Goal: Task Accomplishment & Management: Manage account settings

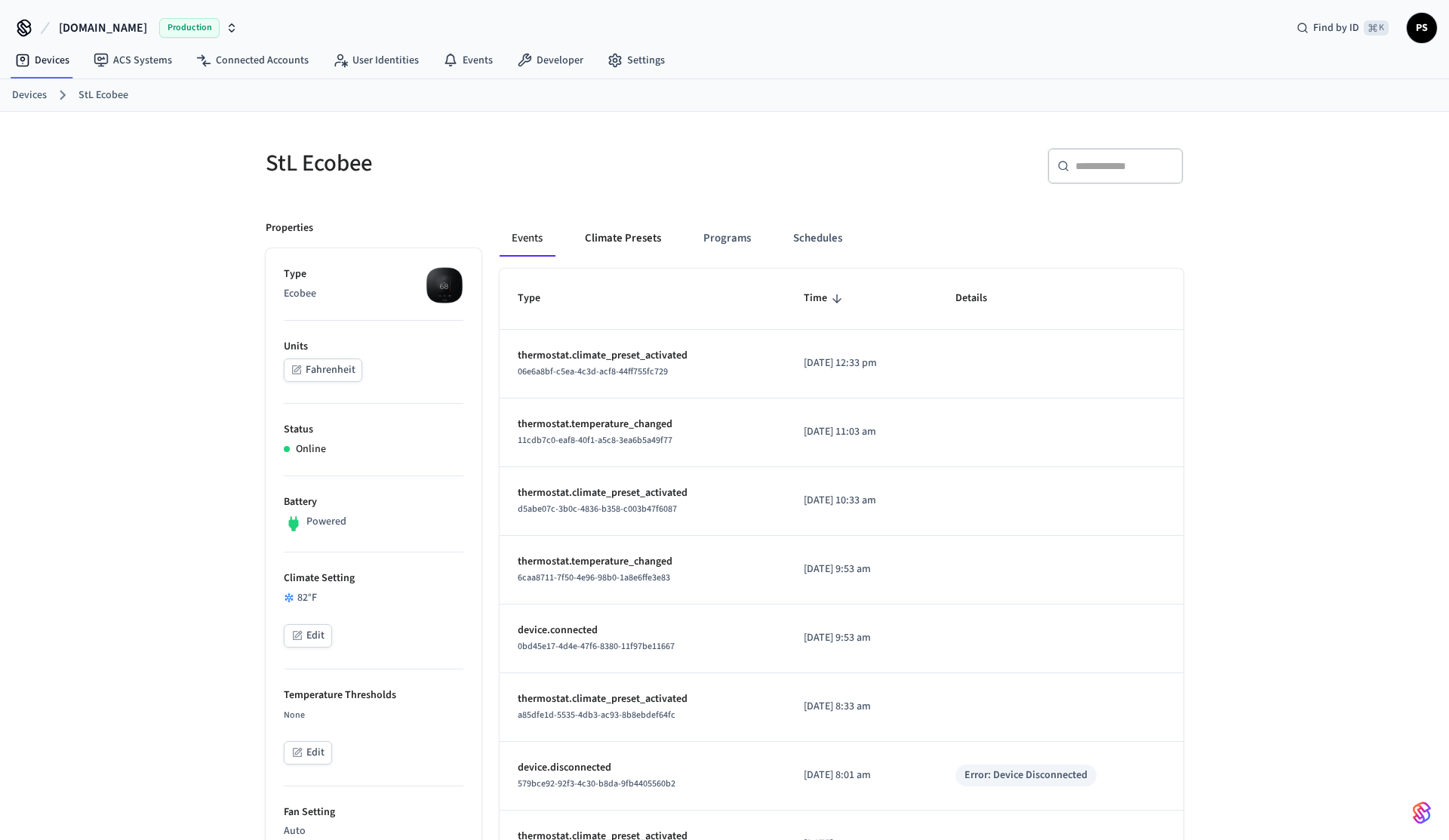
click at [611, 256] on button "Climate Presets" at bounding box center [622, 238] width 101 height 36
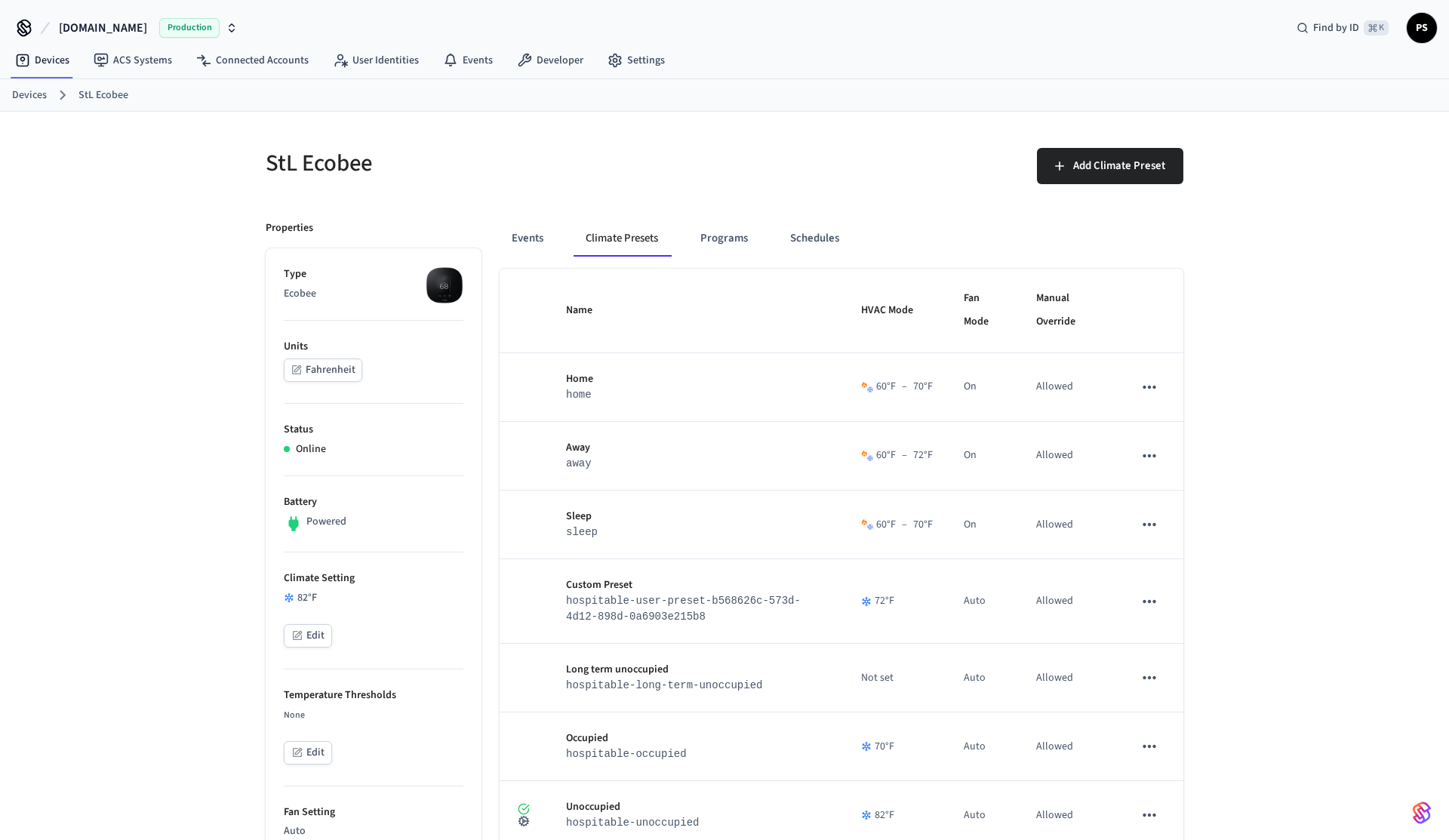
click at [558, 233] on div "Events Climate Presets Programs Schedules" at bounding box center [841, 238] width 684 height 36
click at [742, 251] on button "Programs" at bounding box center [723, 238] width 71 height 36
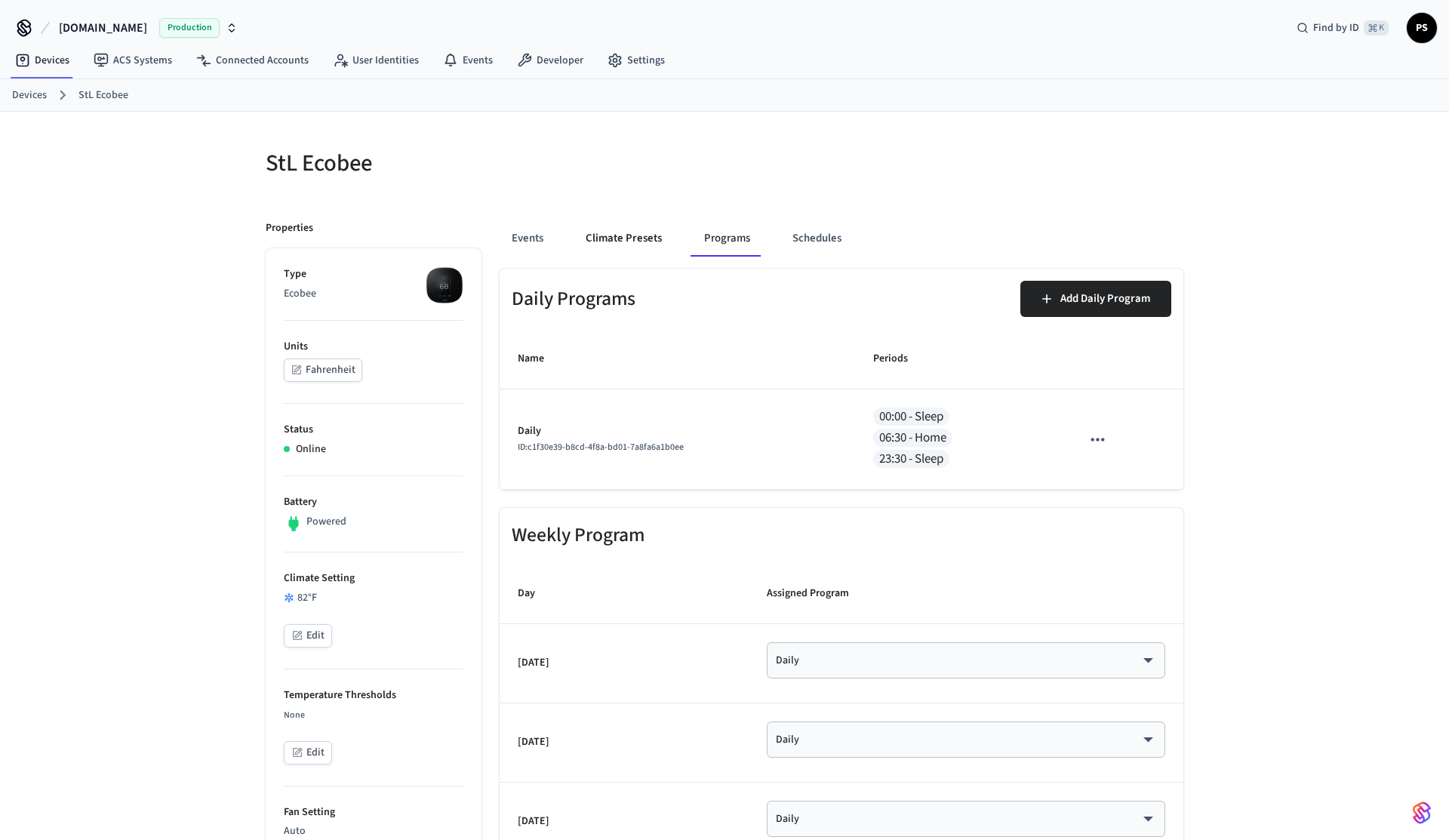
click at [631, 232] on button "Climate Presets" at bounding box center [623, 238] width 101 height 36
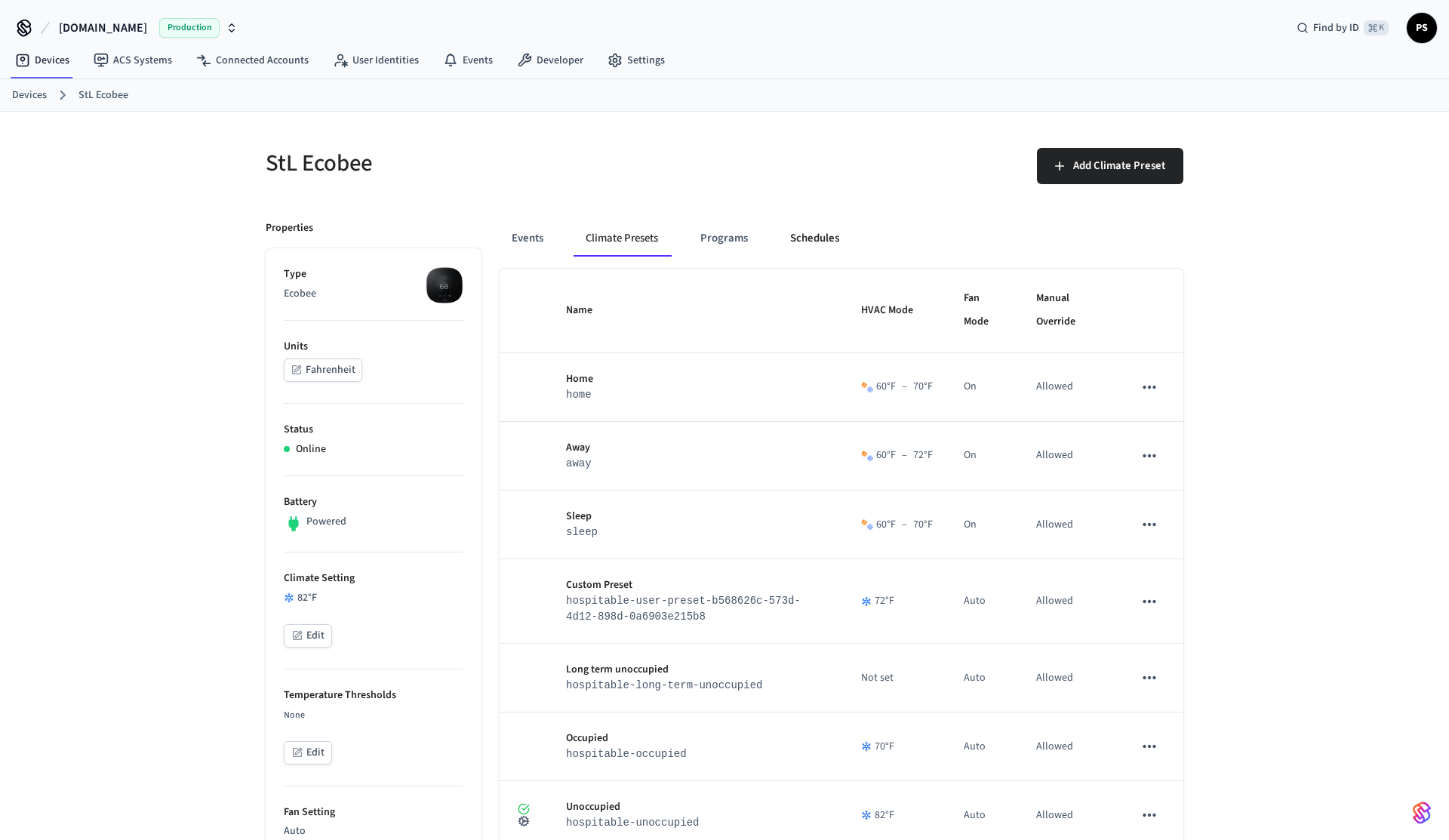
click at [797, 250] on button "Schedules" at bounding box center [814, 238] width 73 height 36
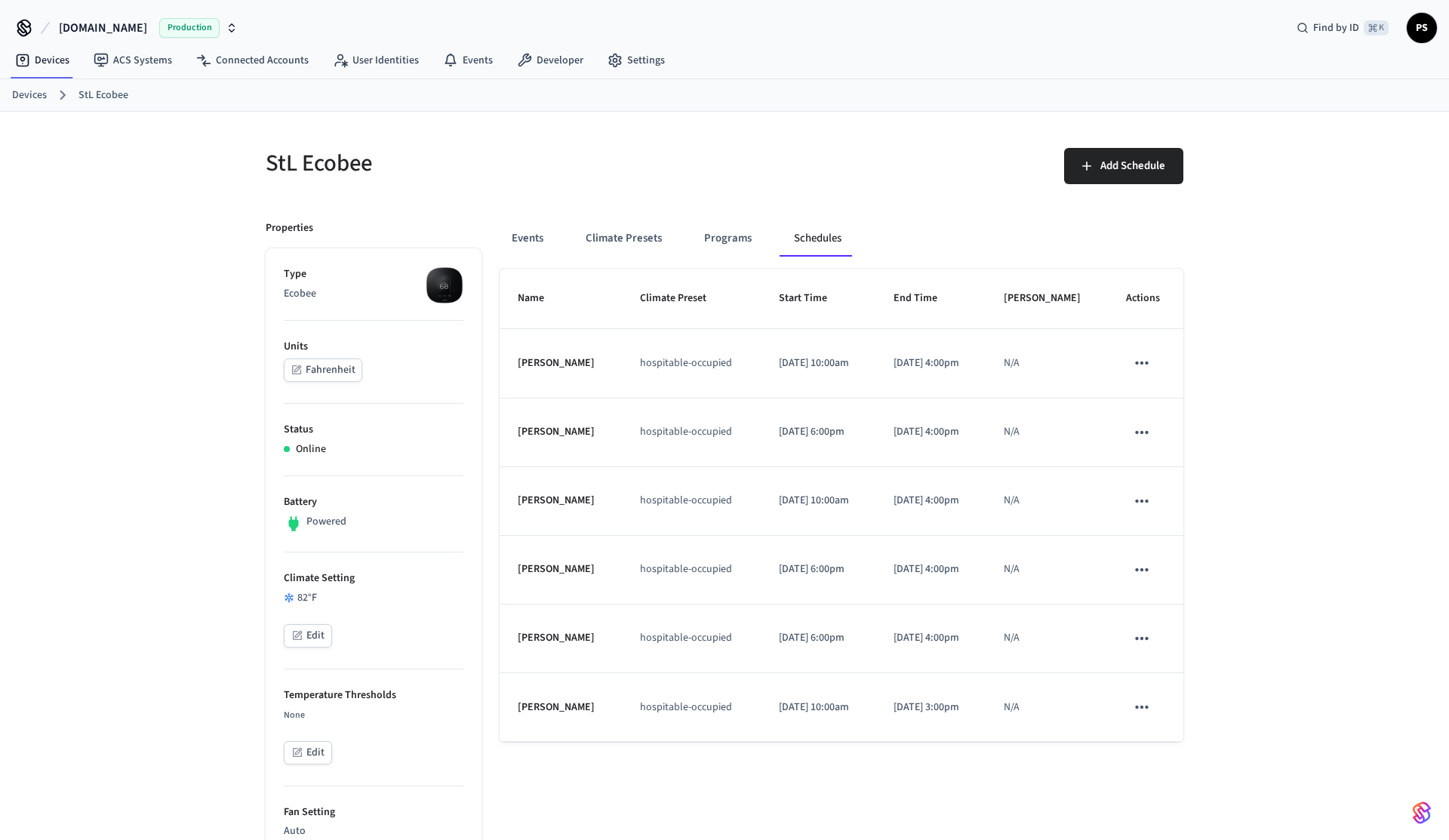
click at [631, 231] on button "Climate Presets" at bounding box center [623, 238] width 101 height 36
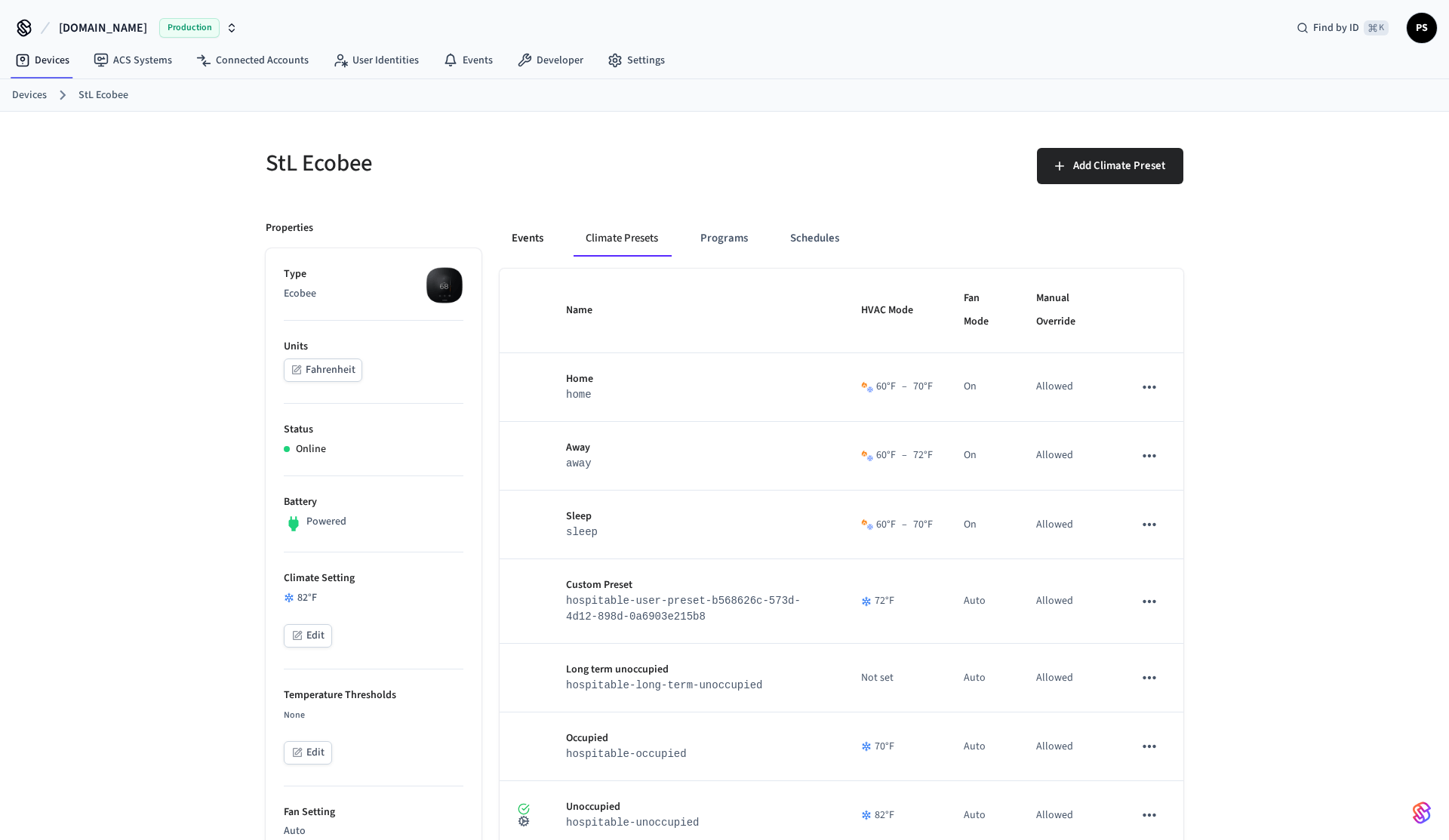
click at [554, 237] on button "Events" at bounding box center [527, 238] width 56 height 36
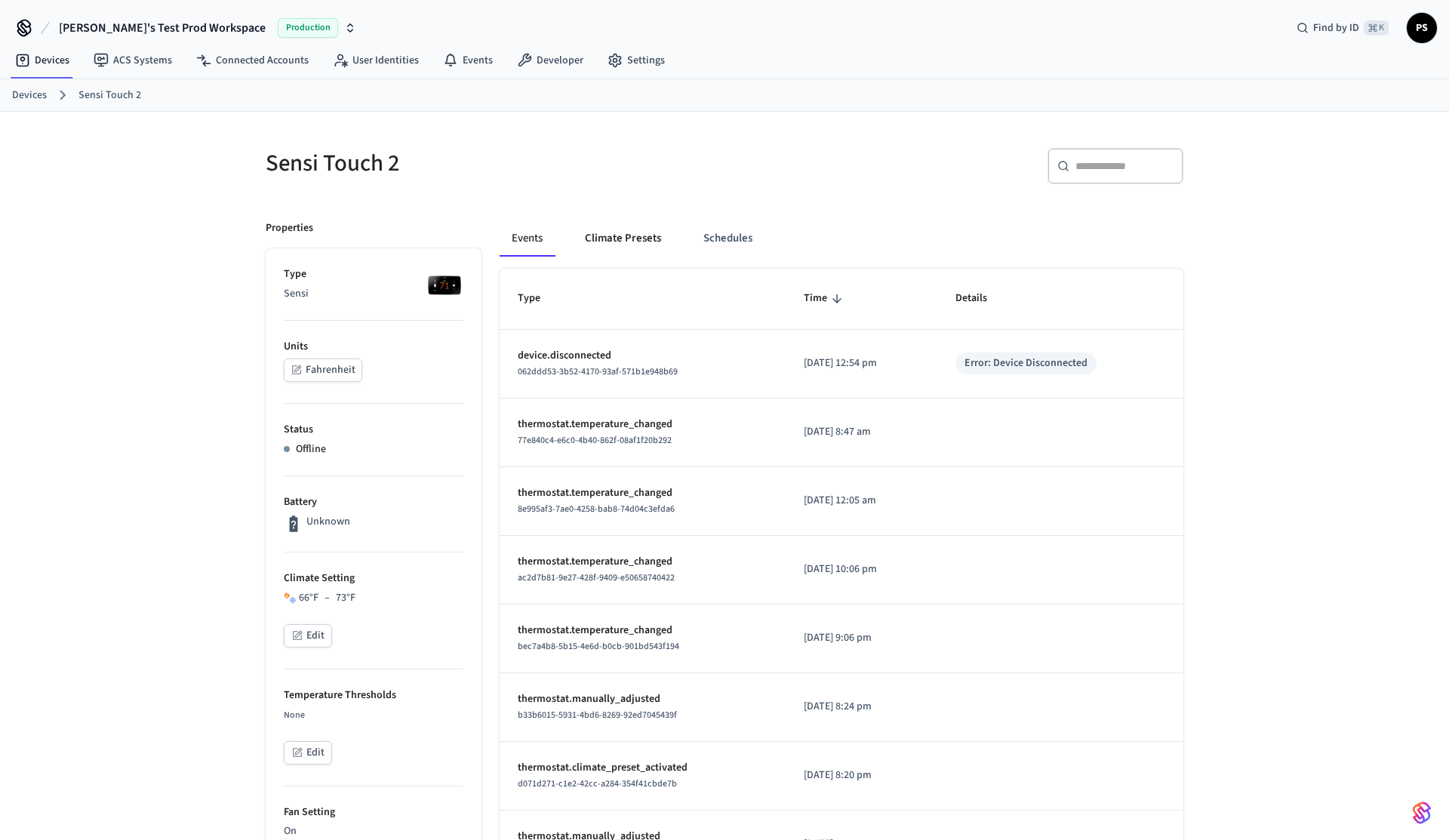
click at [618, 237] on button "Climate Presets" at bounding box center [622, 238] width 101 height 36
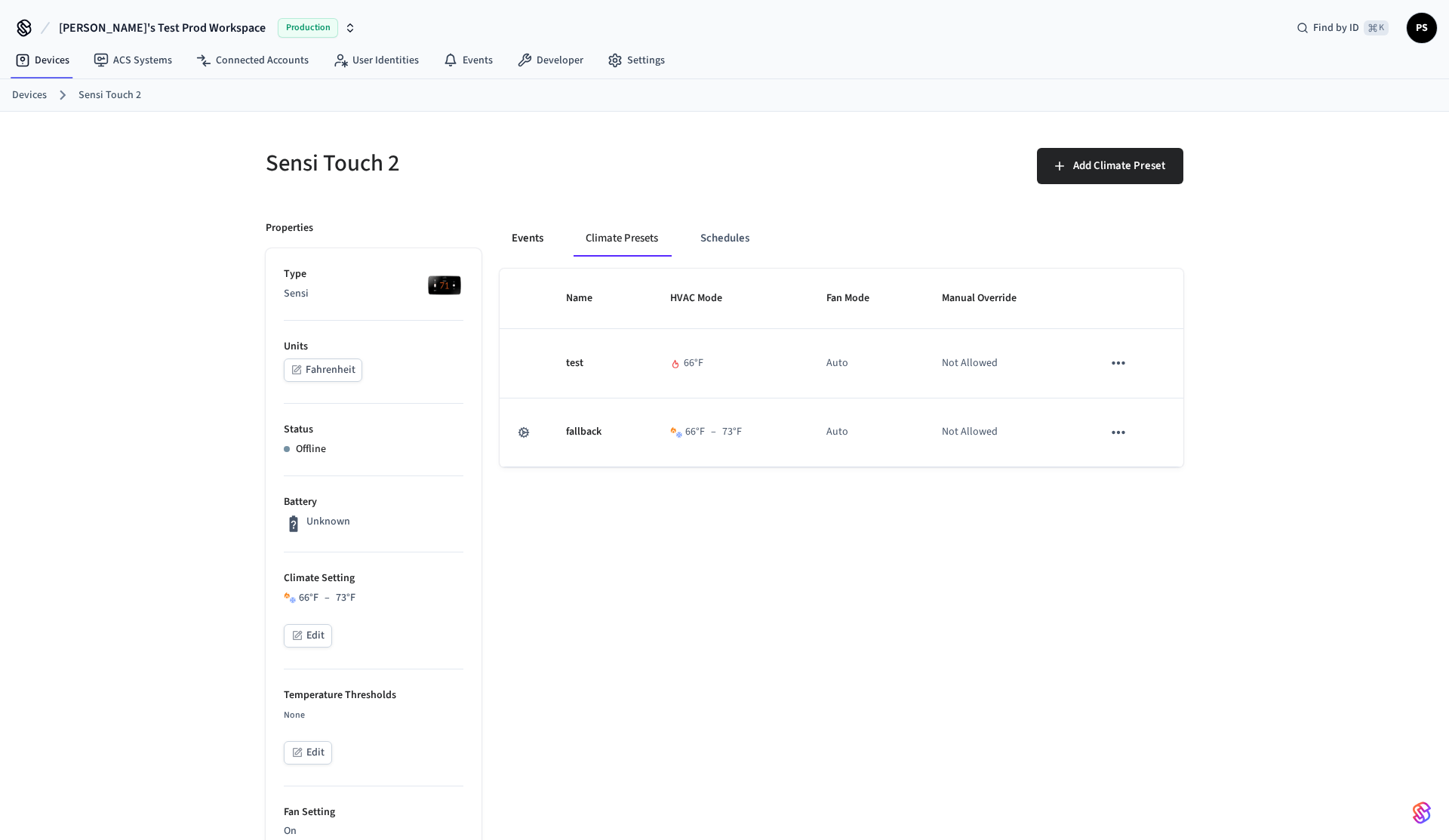
click at [532, 227] on button "Events" at bounding box center [527, 238] width 56 height 36
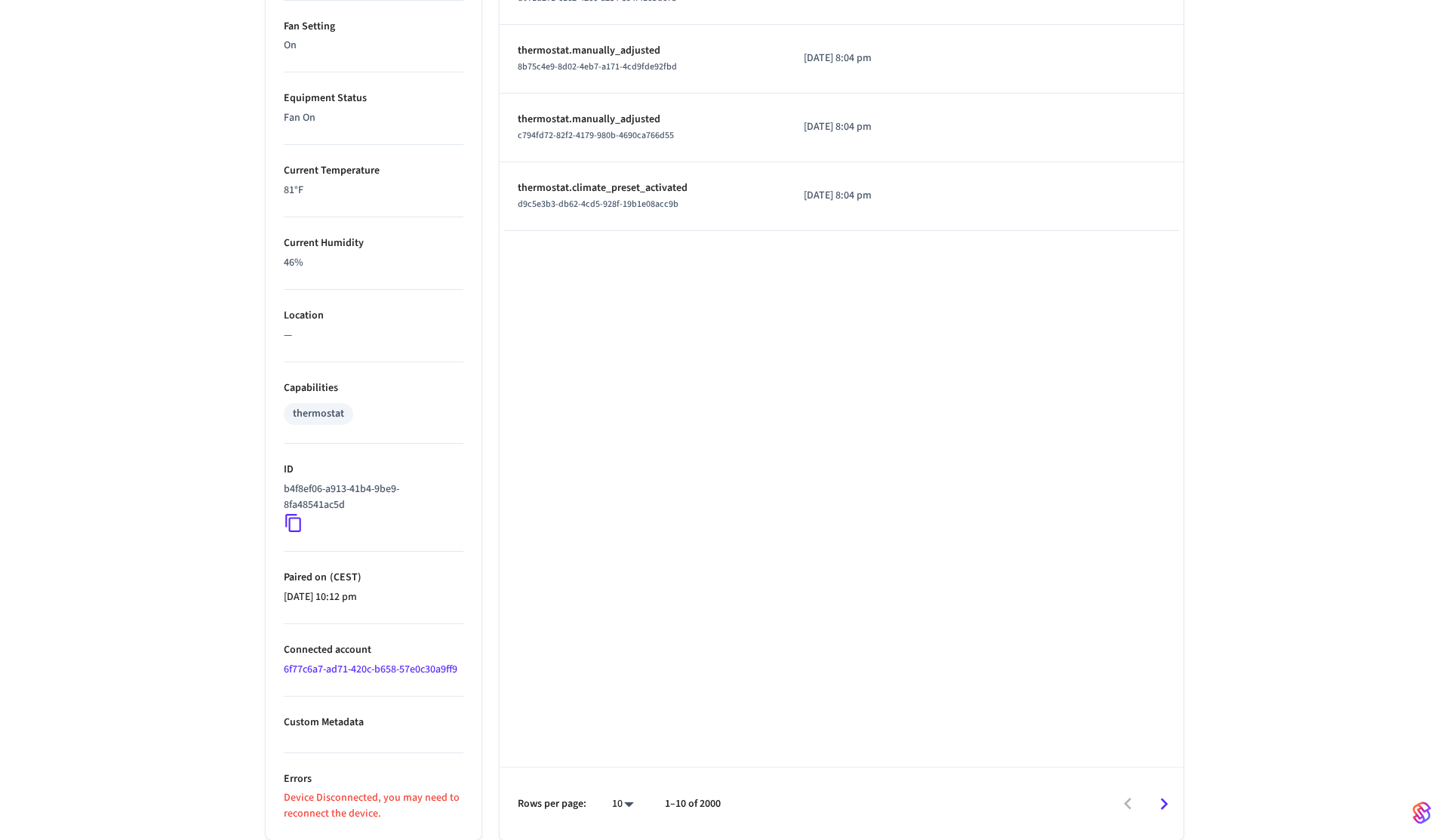
scroll to position [784, 0]
click at [300, 525] on icon at bounding box center [293, 524] width 20 height 20
click at [226, 259] on div "Sensi Touch 2 ​ ​ Properties Type Sensi Units Fahrenheit Status Offline Battery…" at bounding box center [724, 83] width 1449 height 1513
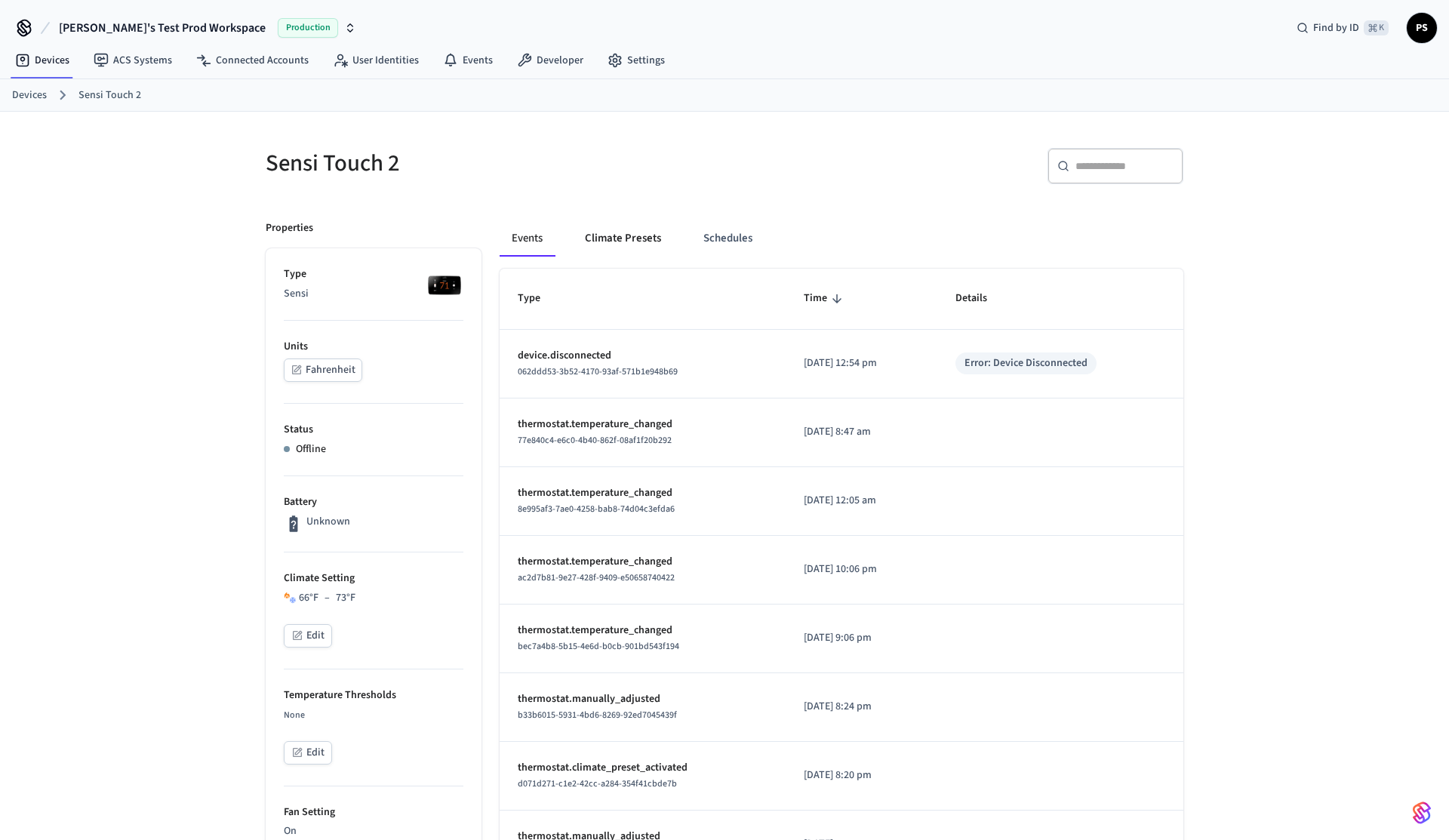
click at [629, 224] on button "Climate Presets" at bounding box center [622, 238] width 101 height 36
click at [41, 95] on link "Devices" at bounding box center [29, 96] width 35 height 16
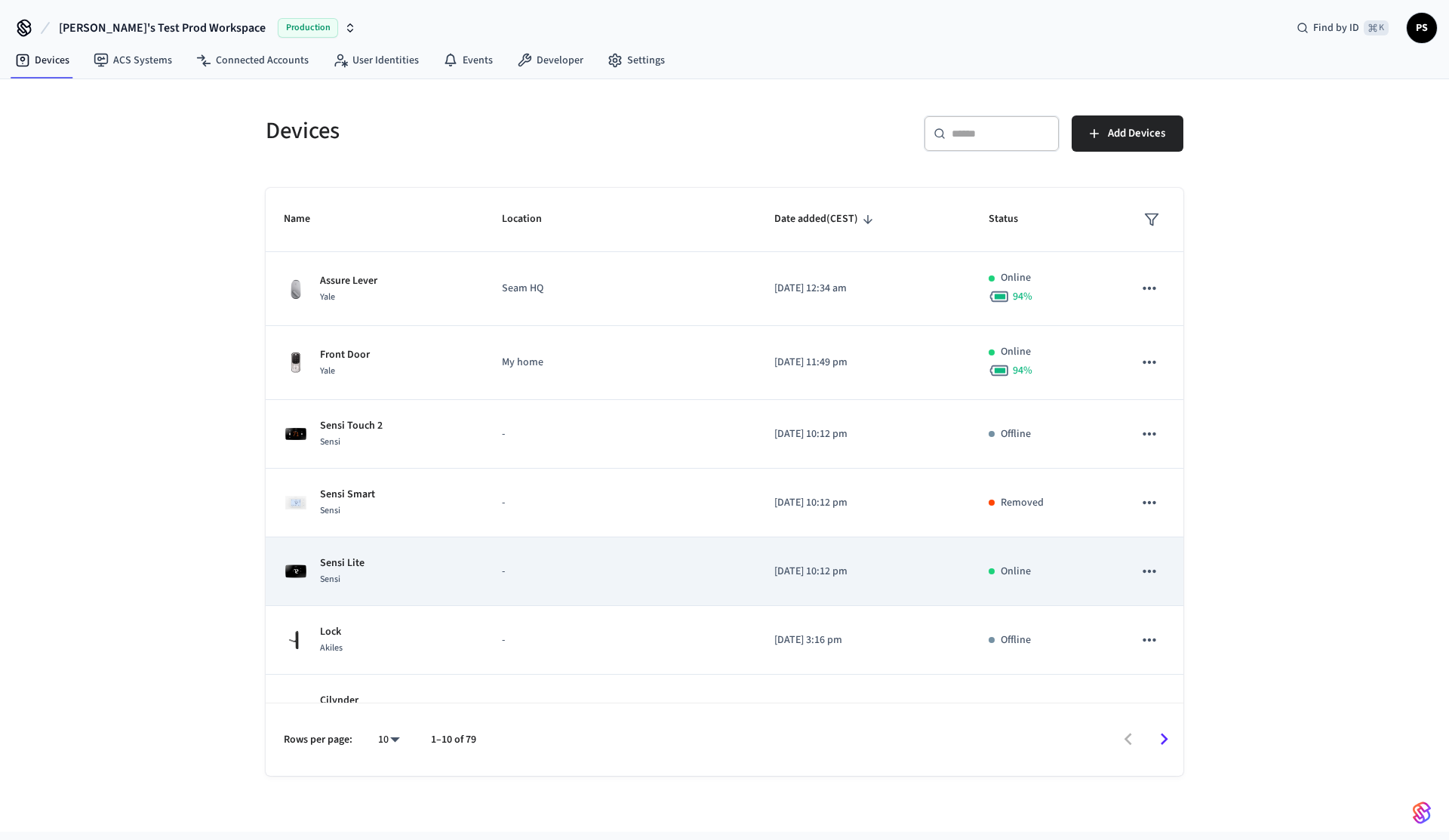
click at [388, 586] on div "Sensi Lite Sensi" at bounding box center [374, 570] width 182 height 31
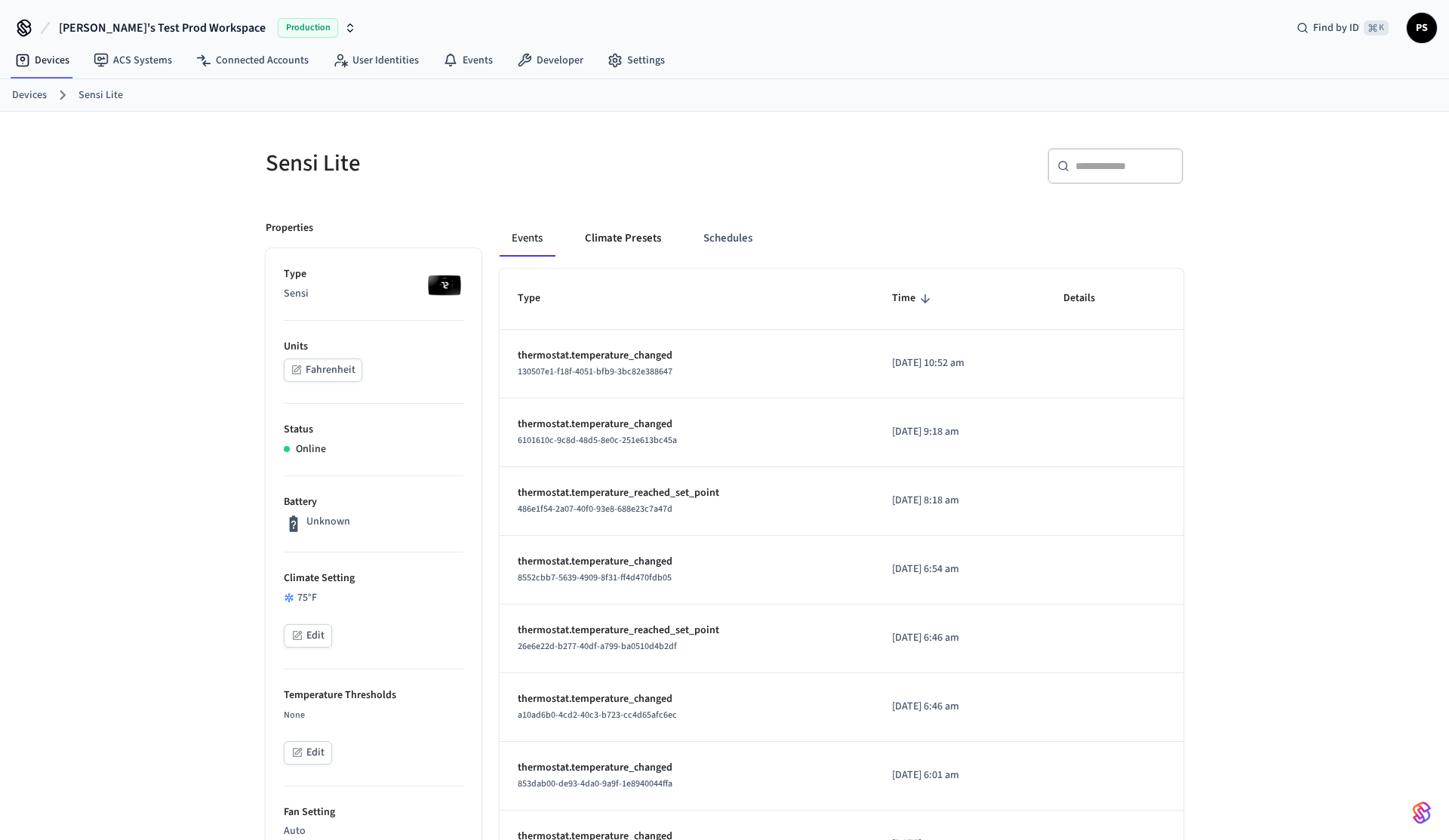
click at [631, 243] on button "Climate Presets" at bounding box center [622, 238] width 101 height 36
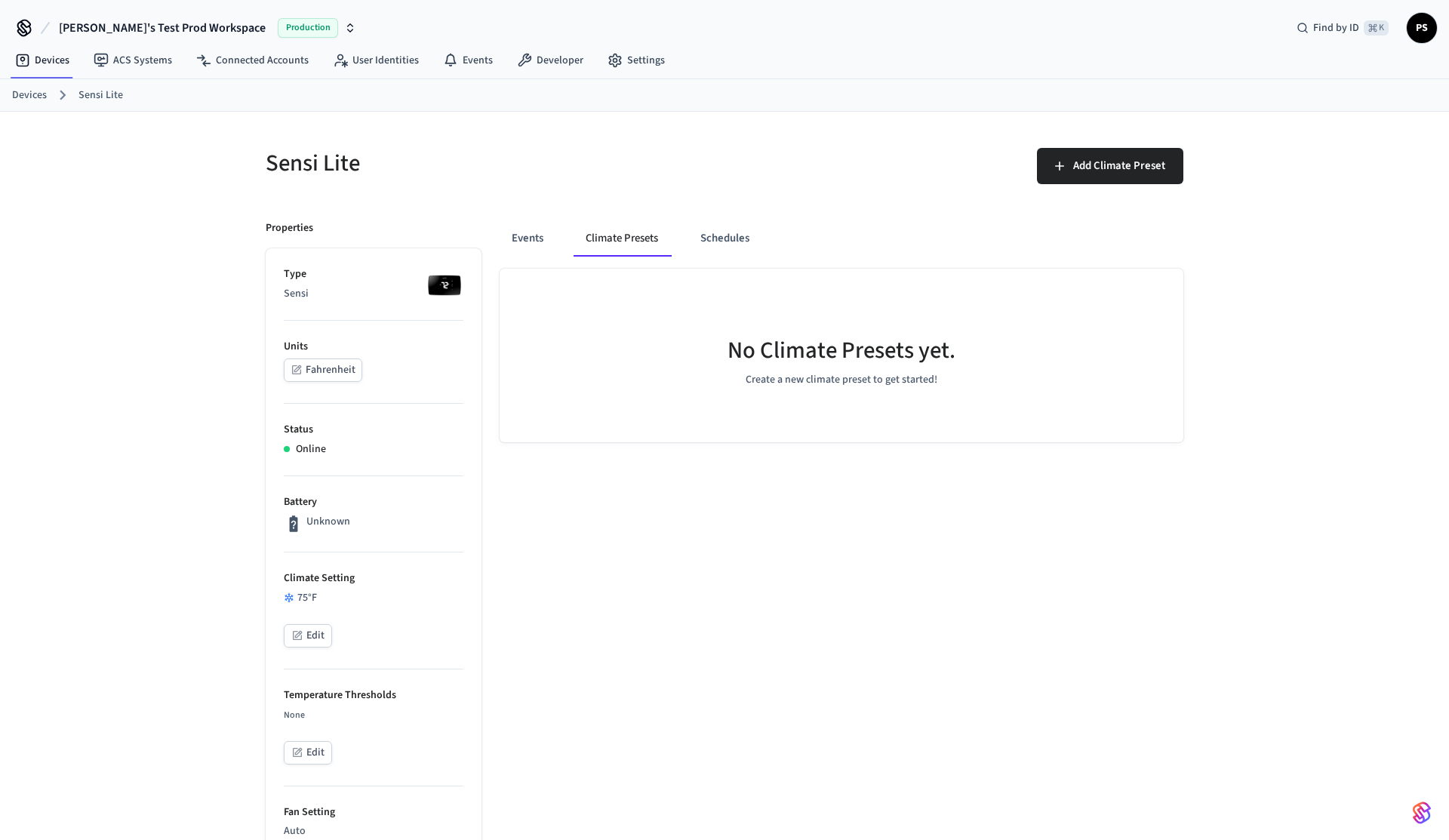
click at [306, 628] on button "Edit" at bounding box center [307, 636] width 48 height 23
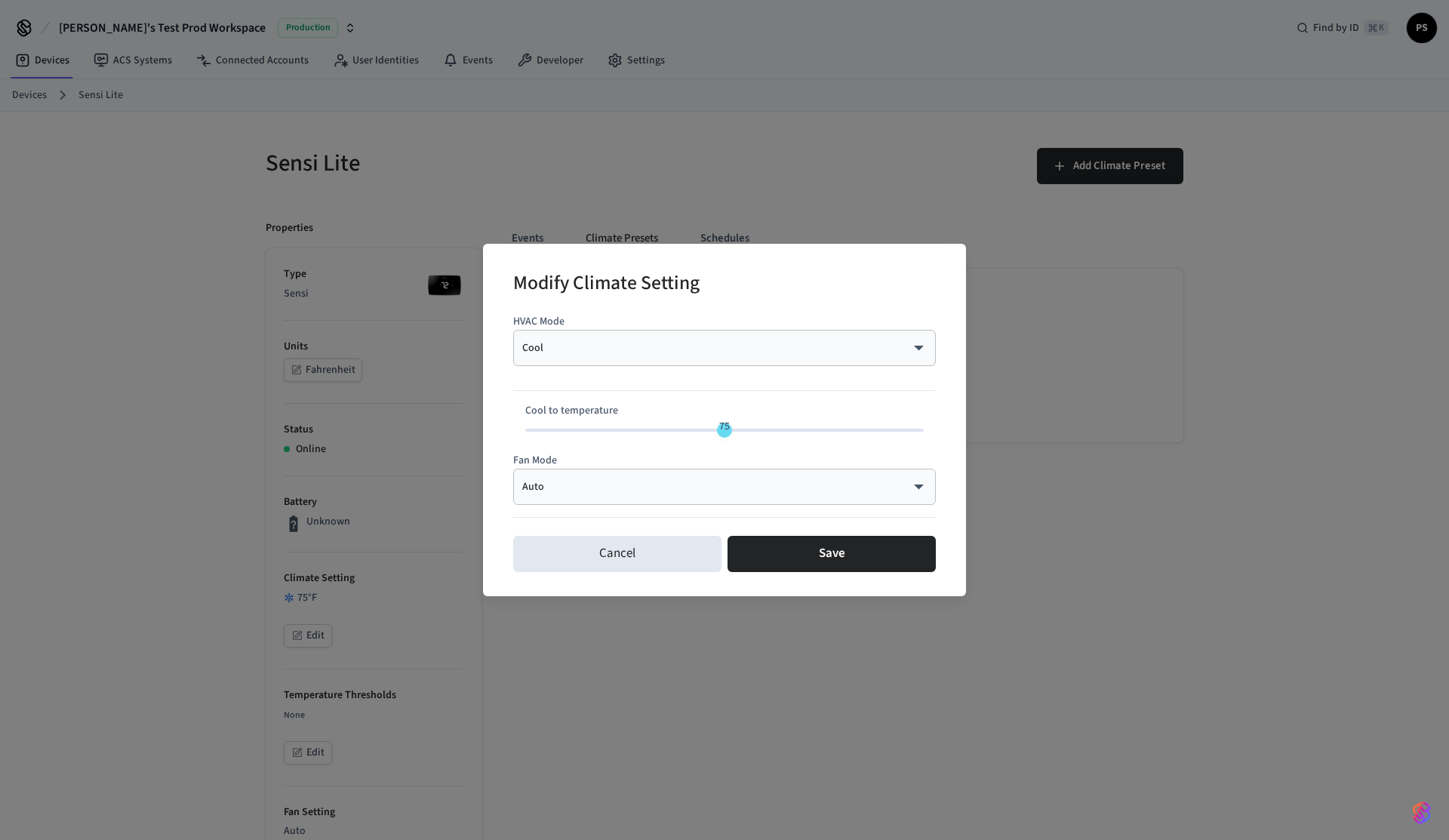
click at [707, 353] on body "Frank's Test Prod Workspace Production Find by ID ⌘ K PS Devices ACS Systems Co…" at bounding box center [724, 769] width 1449 height 1537
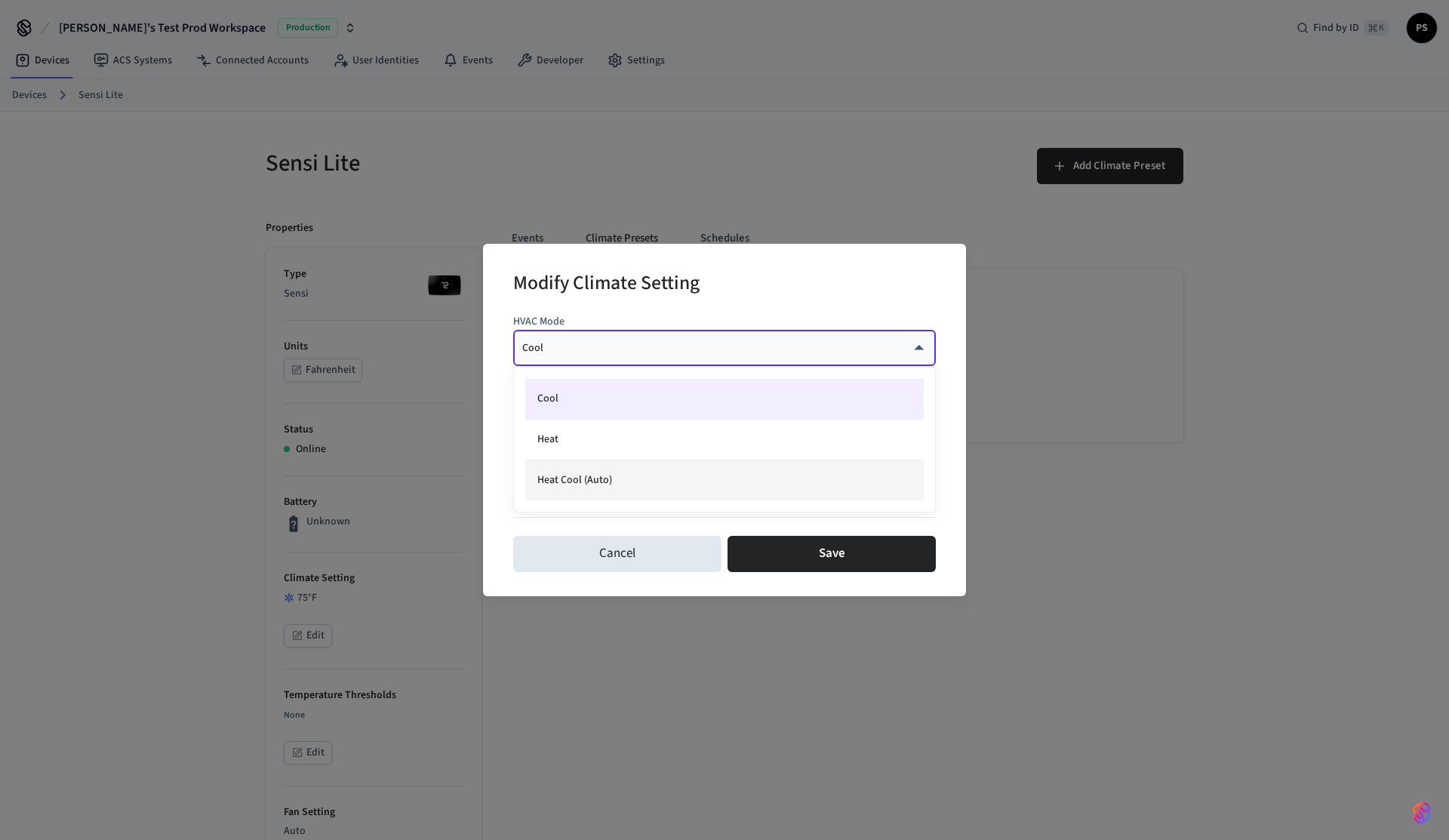
click at [646, 469] on li "Heat Cool (Auto)" at bounding box center [725, 480] width 399 height 40
type input "*********"
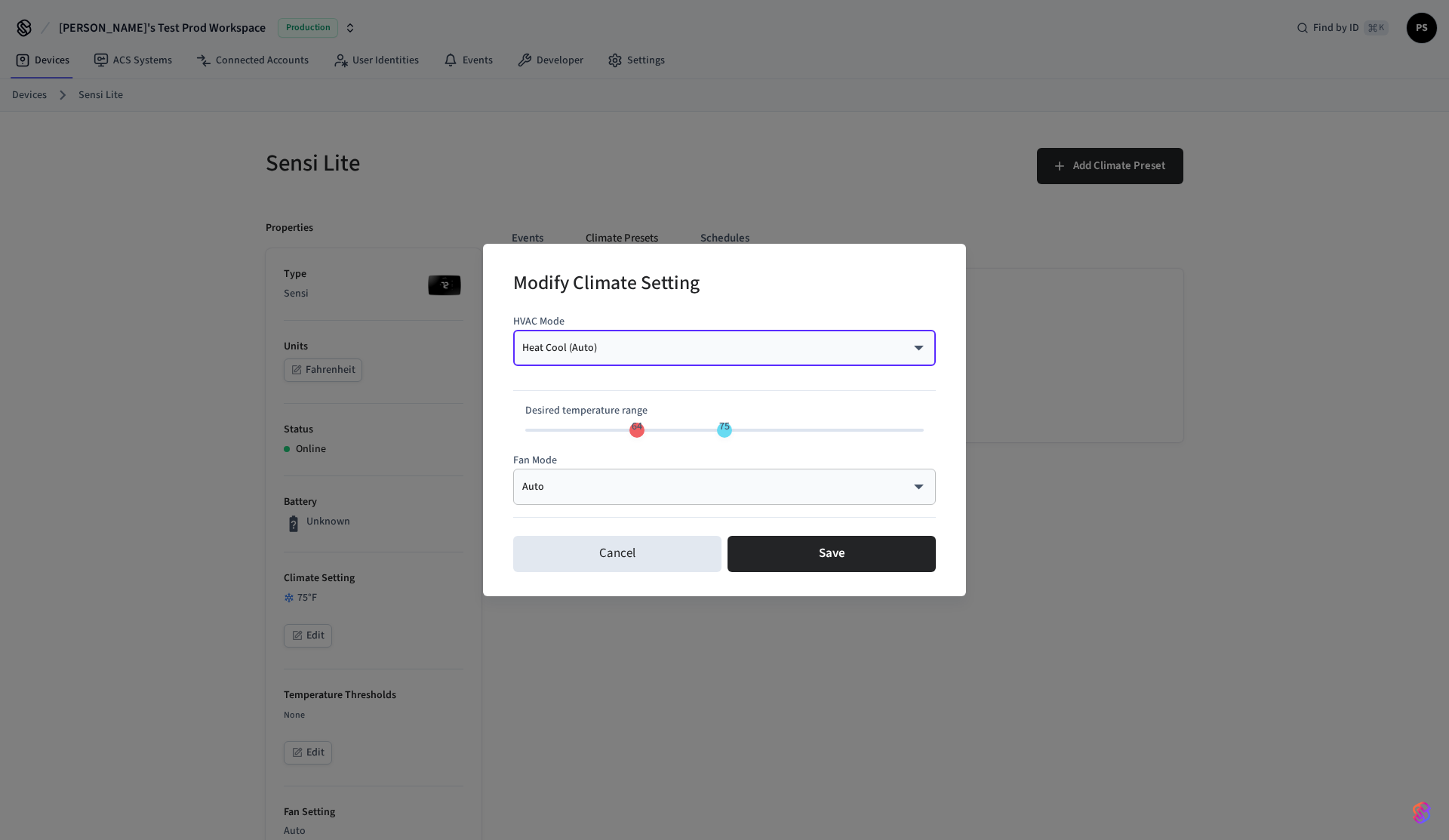
click at [710, 433] on span "75" at bounding box center [724, 427] width 28 height 21
type input "**"
click at [793, 534] on div "Cancel Save" at bounding box center [724, 553] width 422 height 48
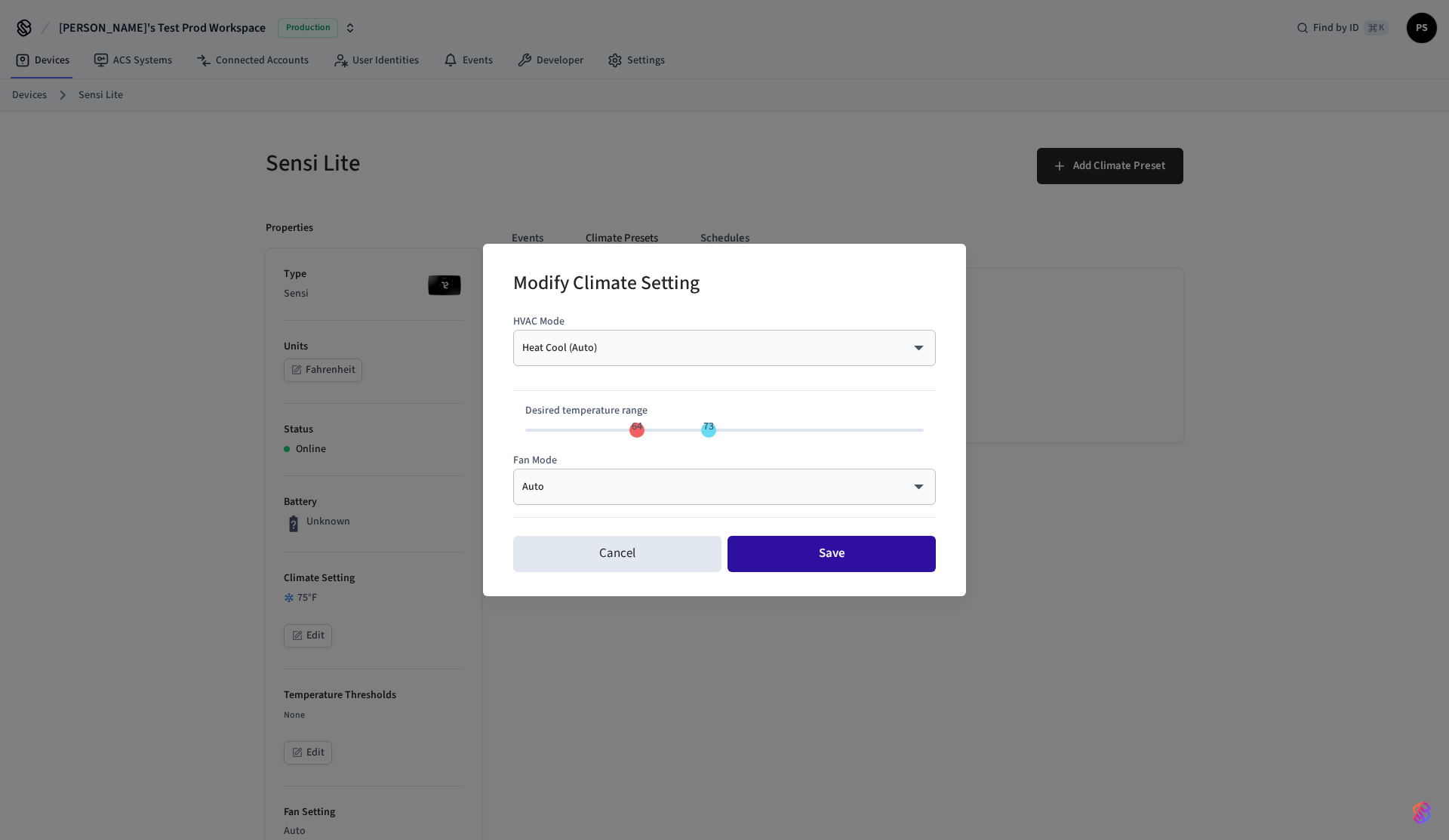
click at [791, 548] on button "Save" at bounding box center [831, 553] width 208 height 36
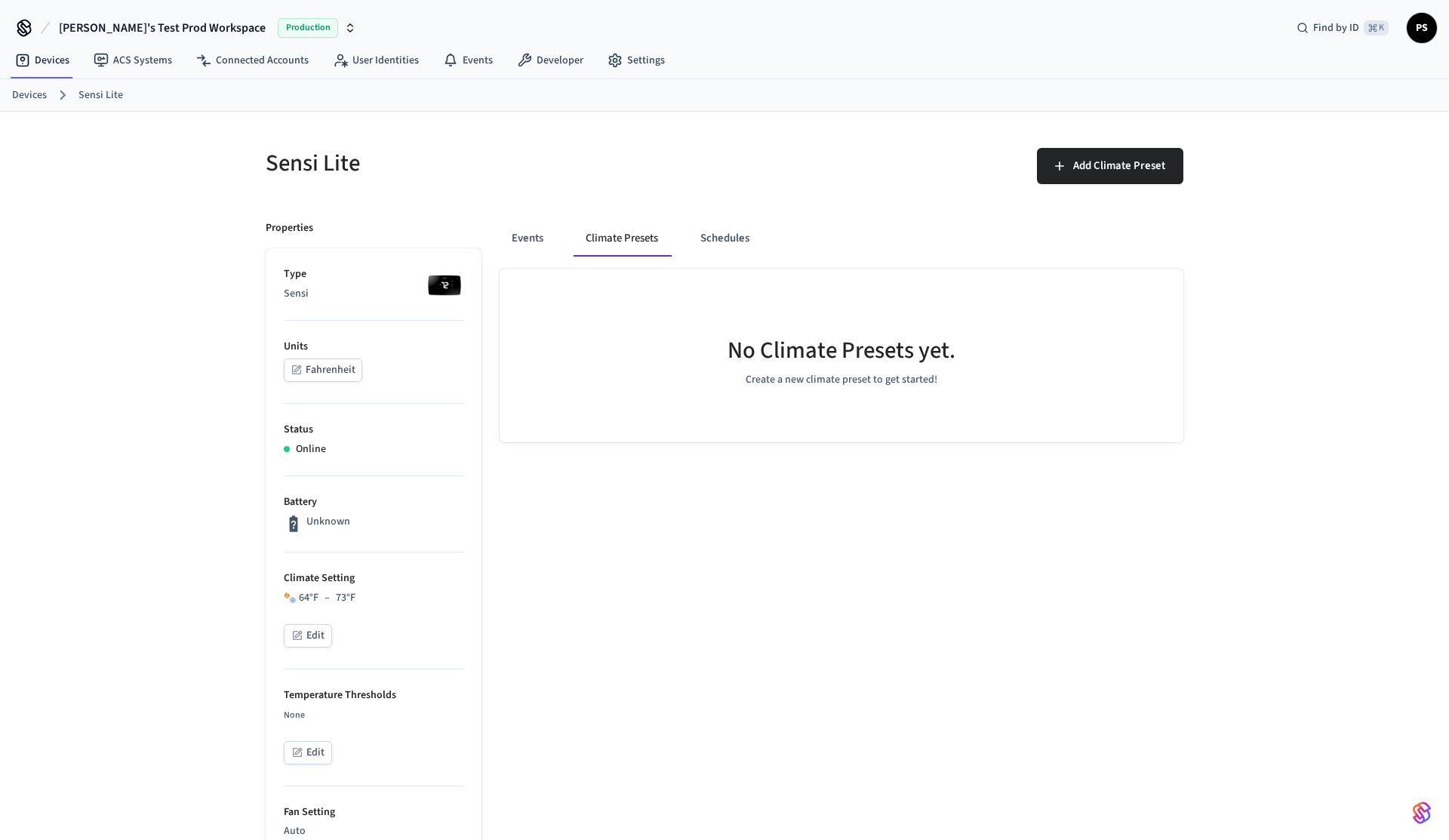
click at [327, 357] on li "Units Fahrenheit" at bounding box center [373, 361] width 180 height 83
click at [324, 370] on button "Fahrenheit" at bounding box center [322, 370] width 78 height 23
click at [303, 373] on button "Celsius" at bounding box center [314, 370] width 62 height 23
click at [320, 637] on button "Edit" at bounding box center [307, 636] width 48 height 23
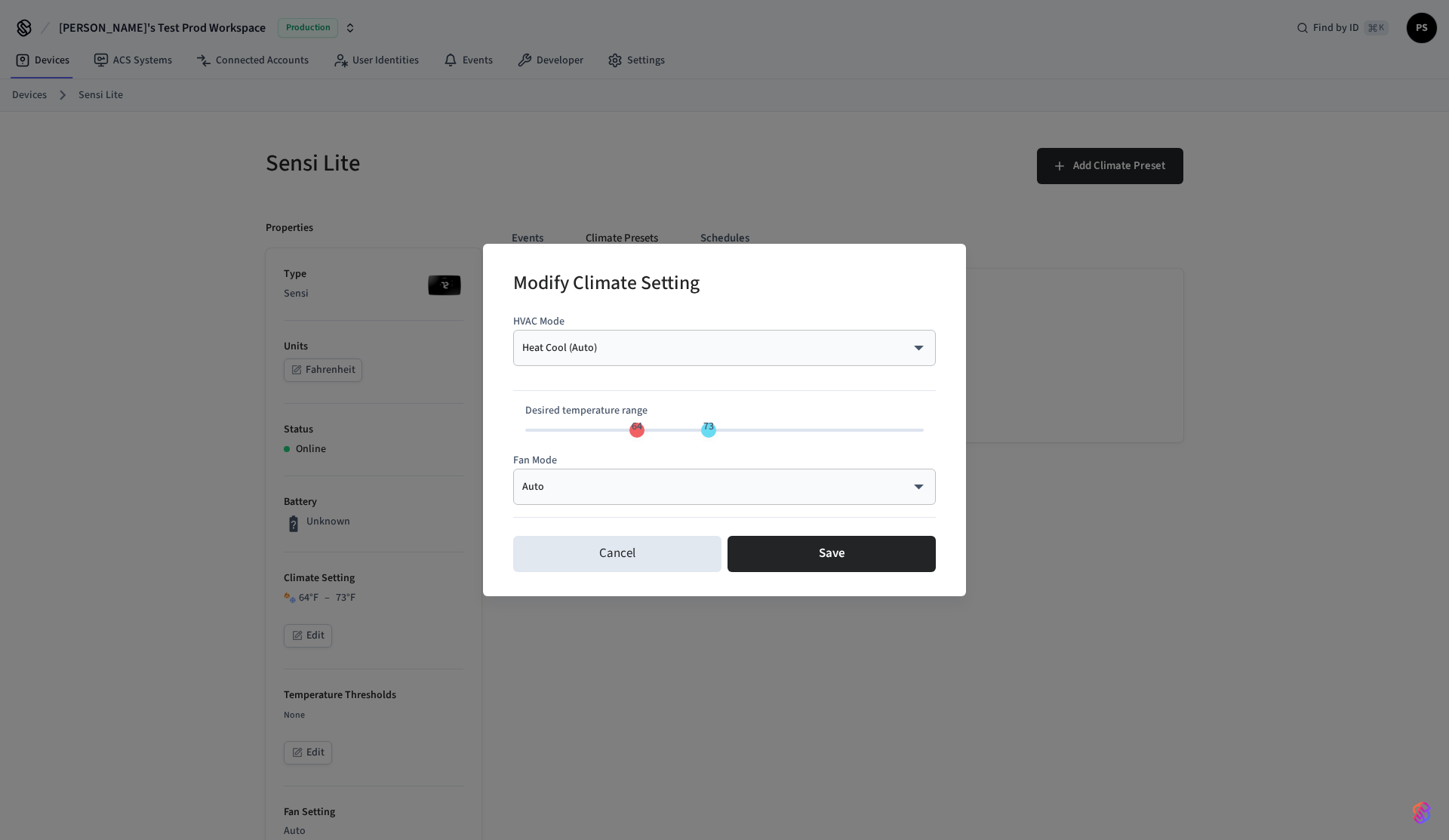
click at [656, 357] on div "Heat Cool (Auto) ********* ​" at bounding box center [724, 347] width 422 height 36
click at [658, 347] on body "Frank's Test Prod Workspace Production Find by ID ⌘ K PS Devices ACS Systems Co…" at bounding box center [724, 769] width 1449 height 1537
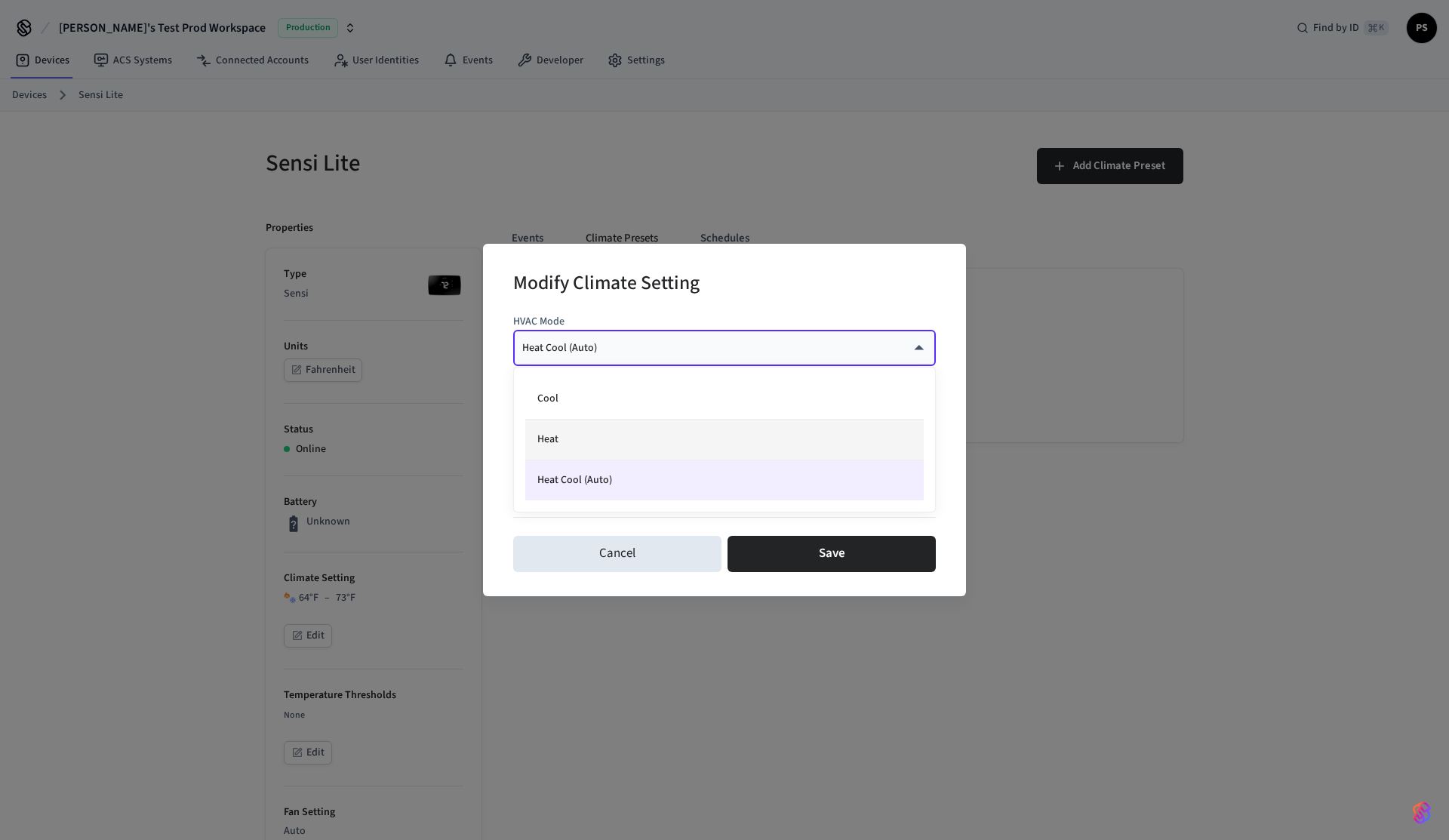
click at [617, 433] on li "Heat" at bounding box center [725, 440] width 399 height 41
type input "****"
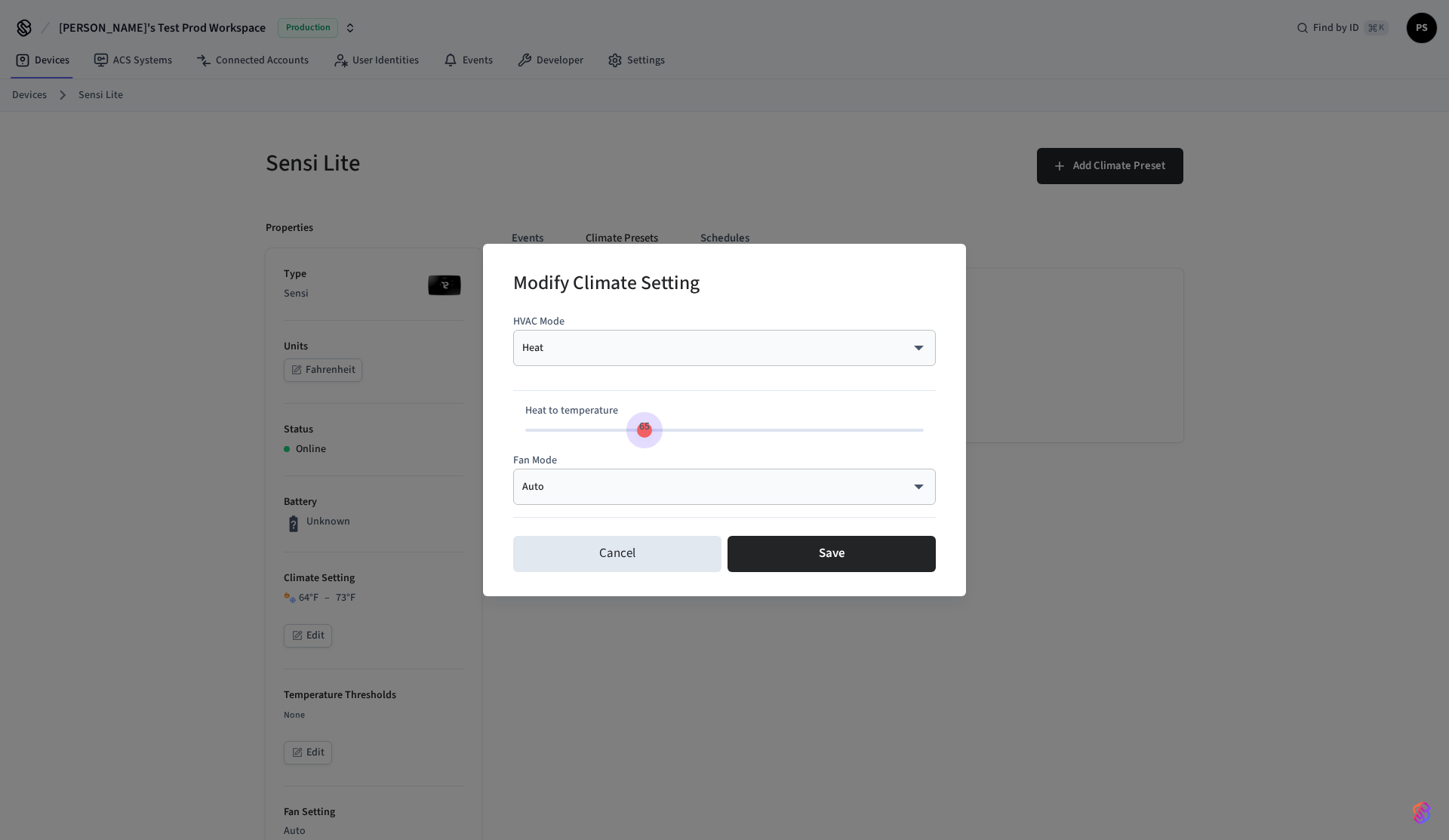
type input "**"
drag, startPoint x: 644, startPoint y: 429, endPoint x: 655, endPoint y: 433, distance: 11.7
click at [655, 433] on span "65" at bounding box center [644, 427] width 28 height 21
click at [824, 557] on button "Save" at bounding box center [831, 553] width 208 height 36
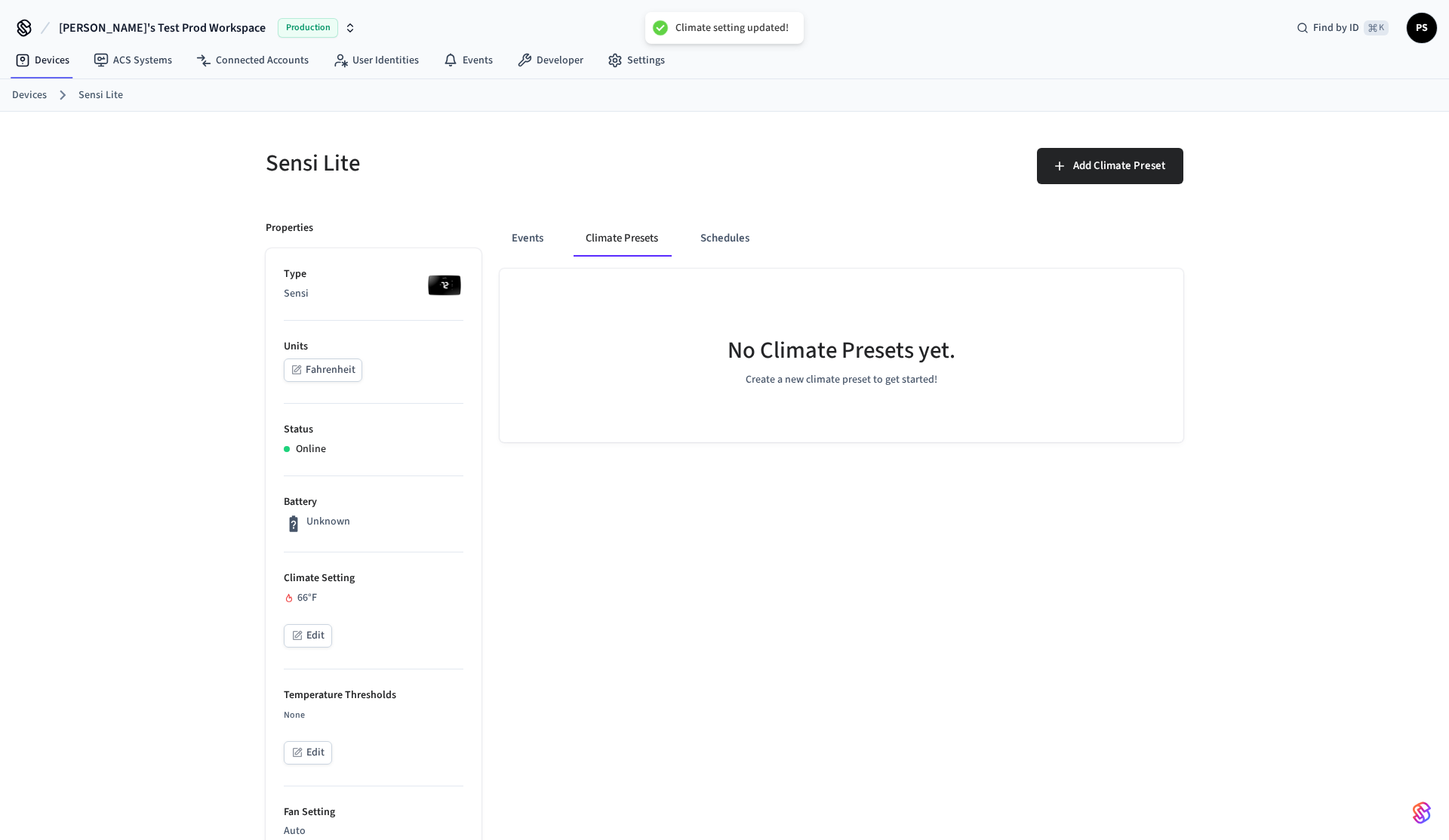
click at [522, 238] on button "Events" at bounding box center [527, 238] width 56 height 36
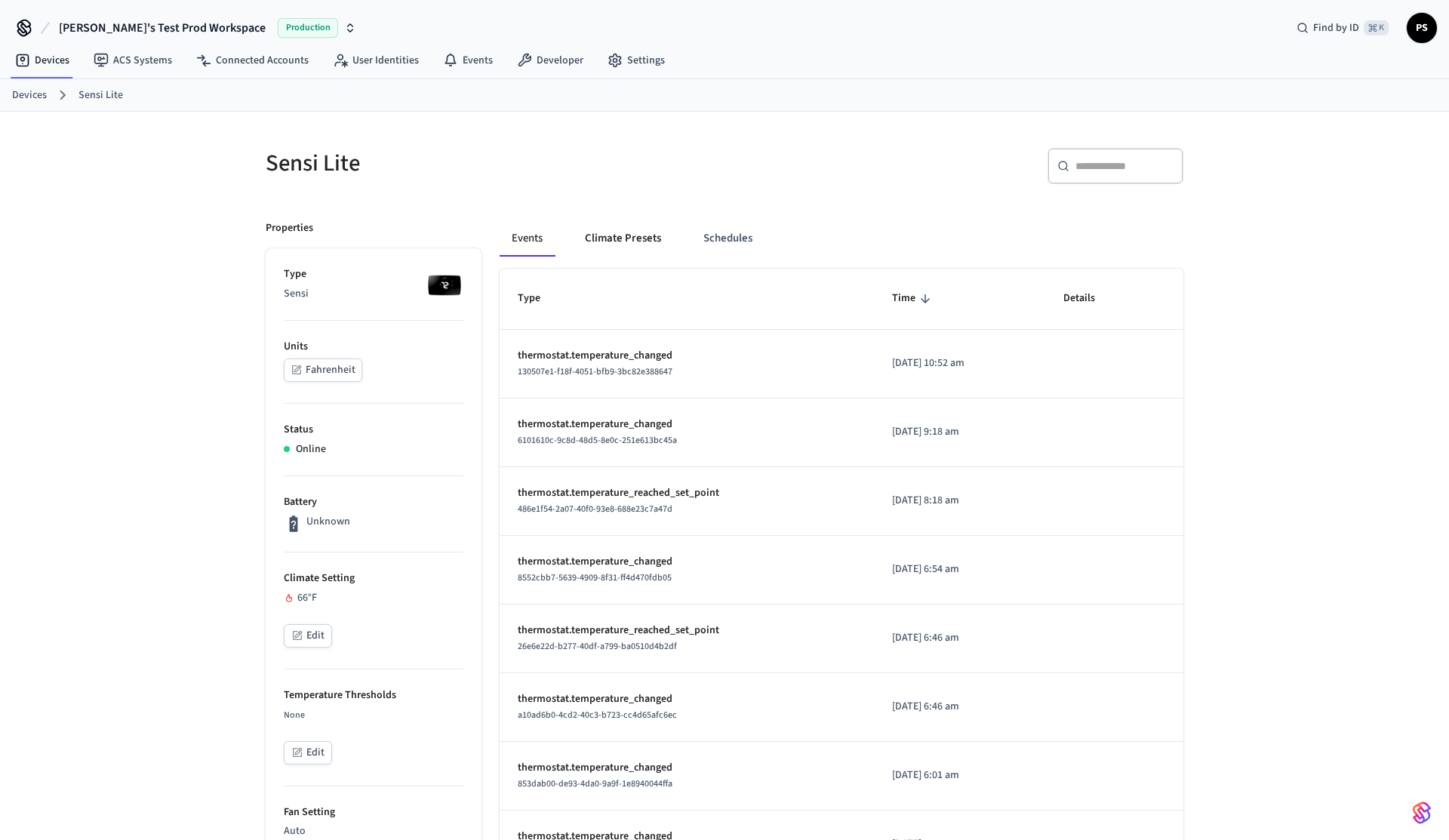
click at [586, 240] on button "Climate Presets" at bounding box center [622, 238] width 101 height 36
